Goal: Task Accomplishment & Management: Manage account settings

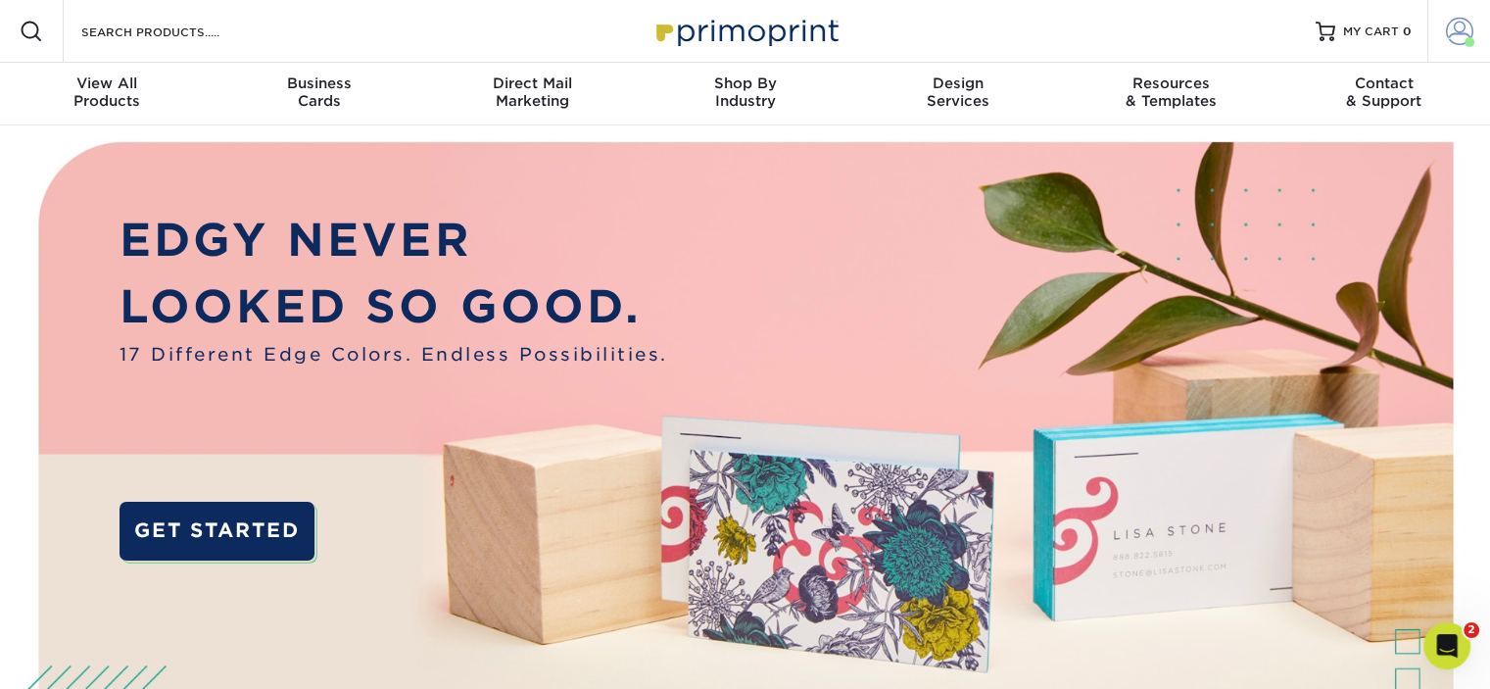
click at [1458, 15] on link "Account" at bounding box center [1458, 31] width 63 height 63
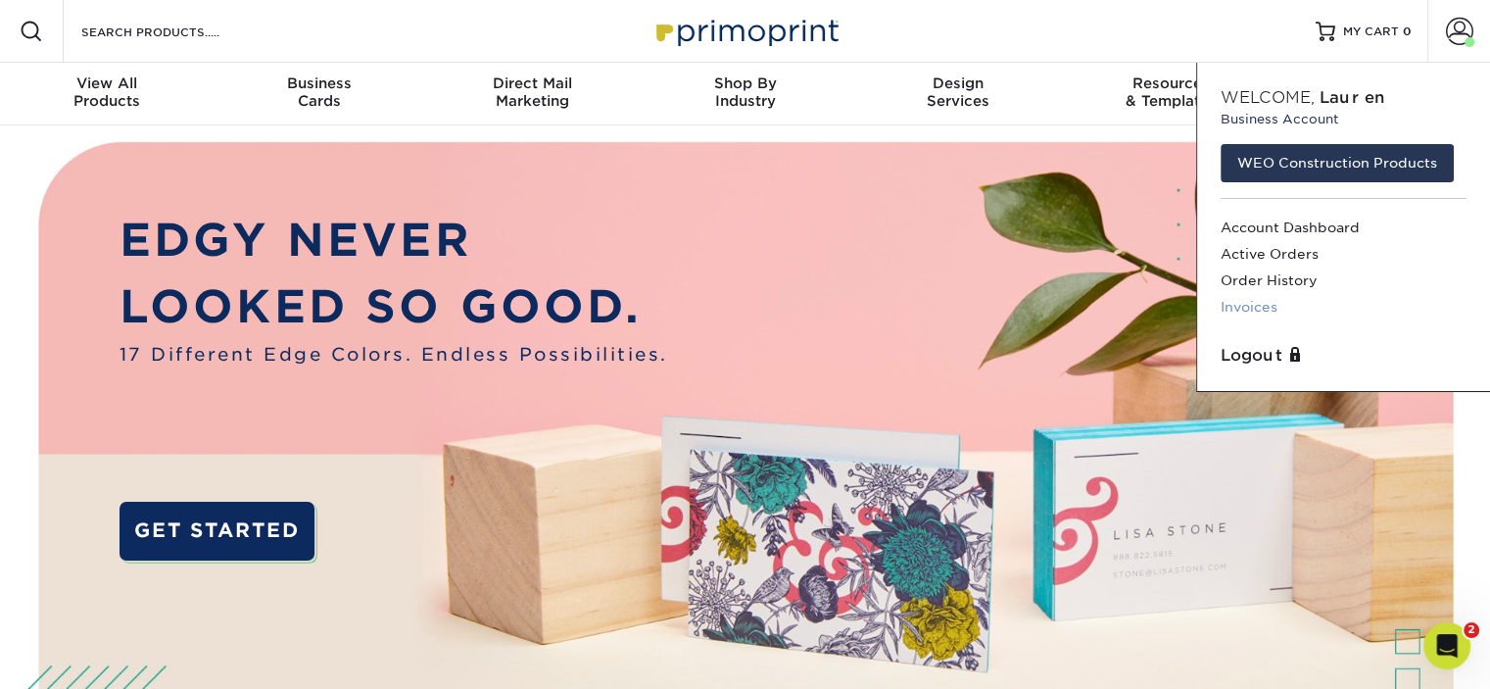
click at [1228, 309] on link "Invoices" at bounding box center [1344, 307] width 246 height 26
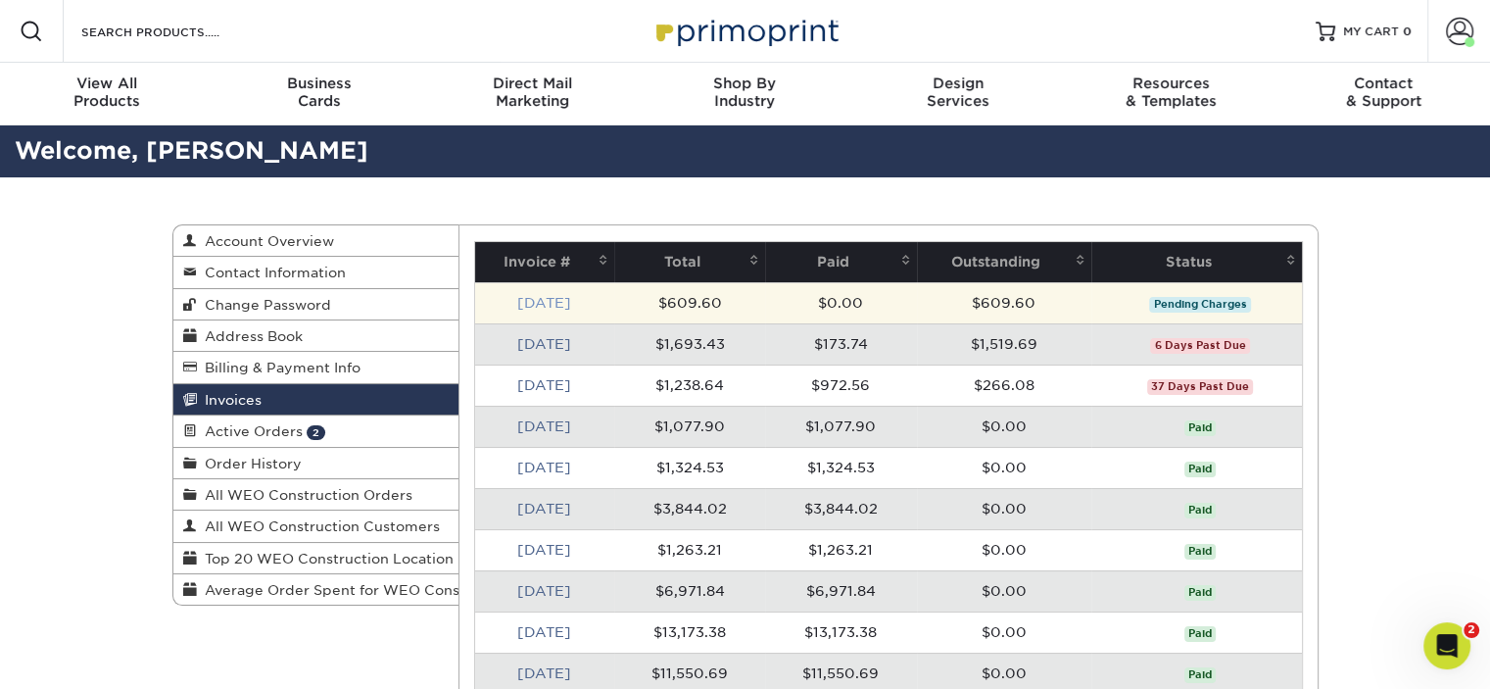
click at [554, 299] on link "Aug 2025" at bounding box center [544, 303] width 54 height 16
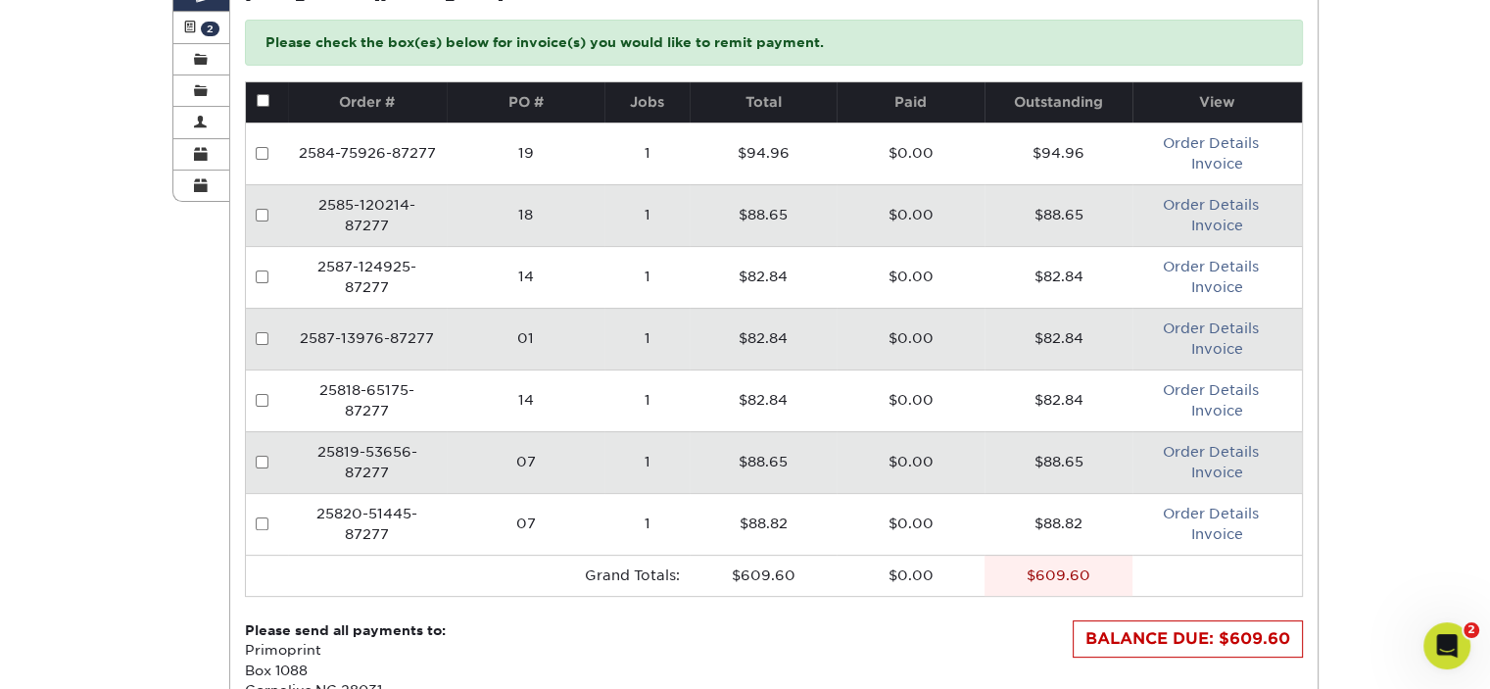
scroll to position [404, 0]
click at [1226, 470] on link "Invoice" at bounding box center [1217, 472] width 52 height 16
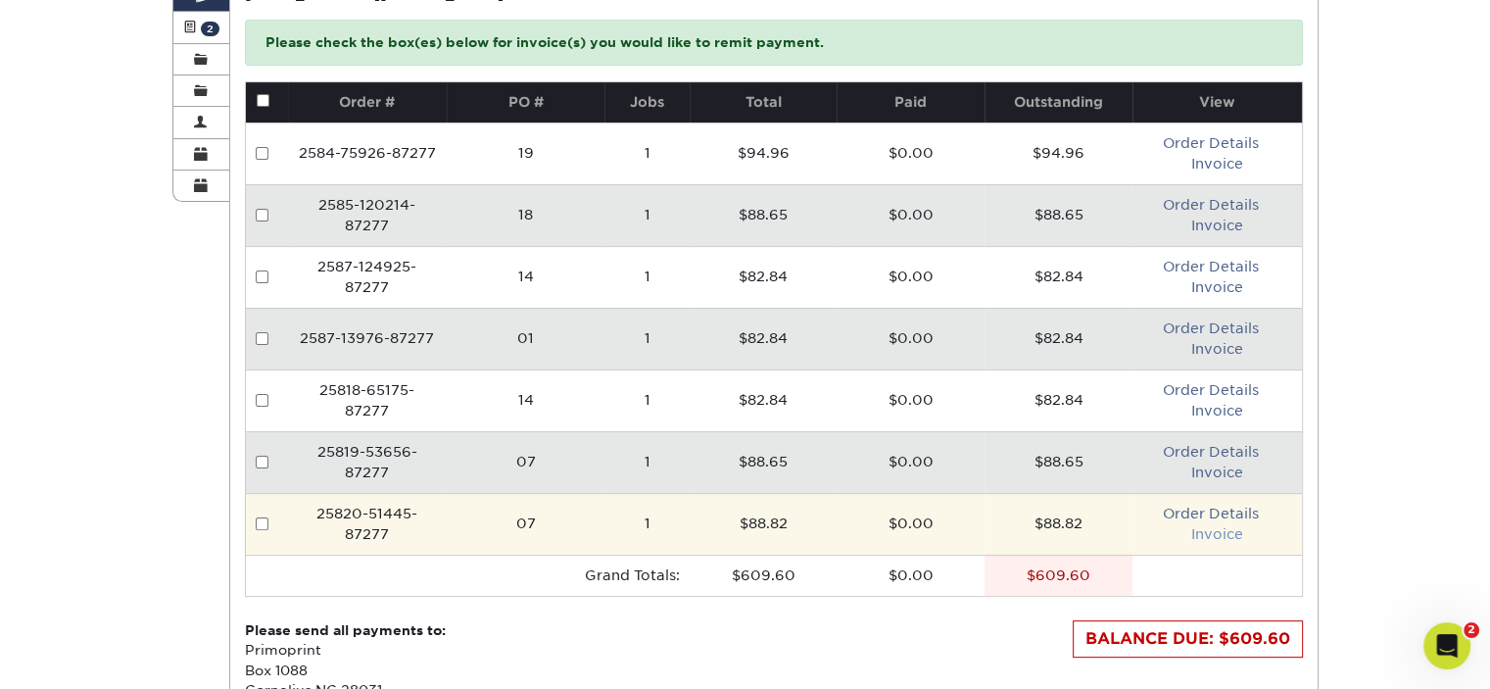
click at [1227, 529] on link "Invoice" at bounding box center [1217, 534] width 52 height 16
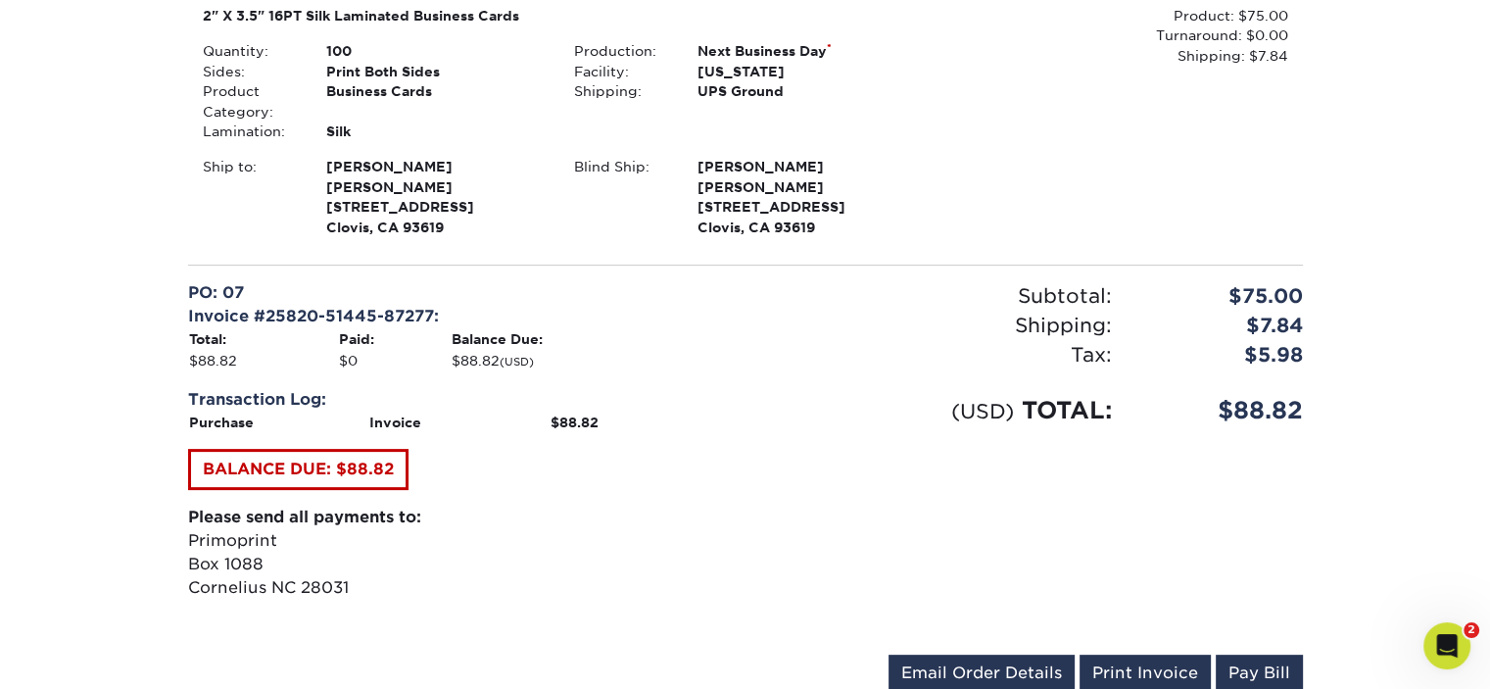
scroll to position [517, 0]
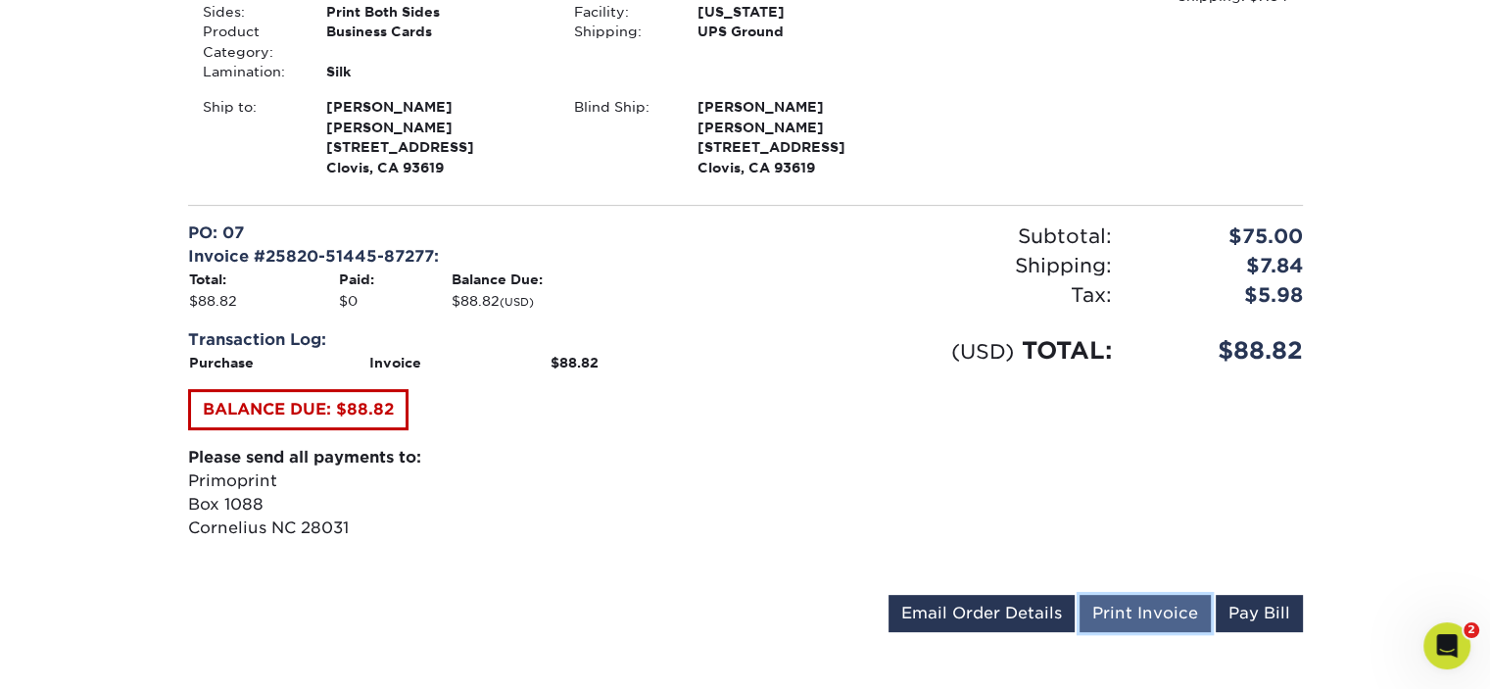
click at [1144, 614] on link "Print Invoice" at bounding box center [1145, 613] width 131 height 37
